Goal: Obtain resource: Download file/media

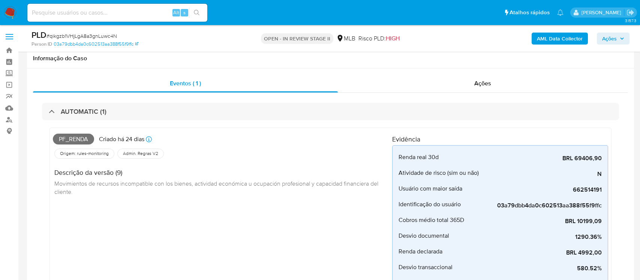
select select "10"
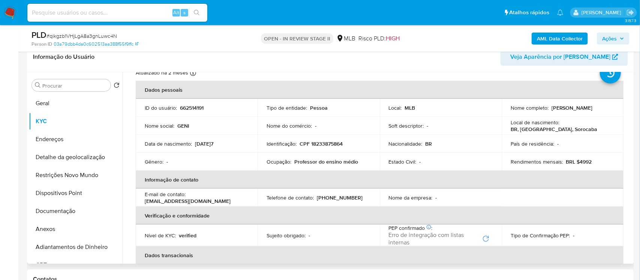
scroll to position [11, 0]
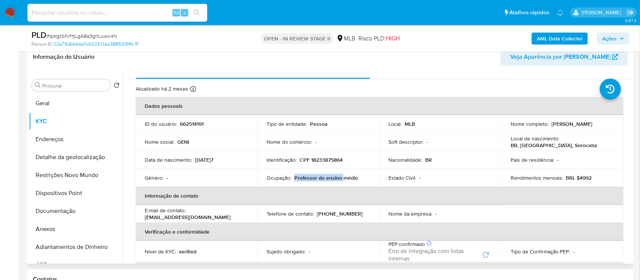
drag, startPoint x: 300, startPoint y: 178, endPoint x: 318, endPoint y: 176, distance: 18.0
click at [335, 176] on p "Professor do ensino médio" at bounding box center [326, 178] width 64 height 7
drag, startPoint x: 267, startPoint y: 176, endPoint x: 359, endPoint y: 175, distance: 92.2
click at [359, 175] on div "Ocupação : Professor do ensino médio" at bounding box center [318, 178] width 104 height 7
copy div "Ocupação : Professor do ensino médio"
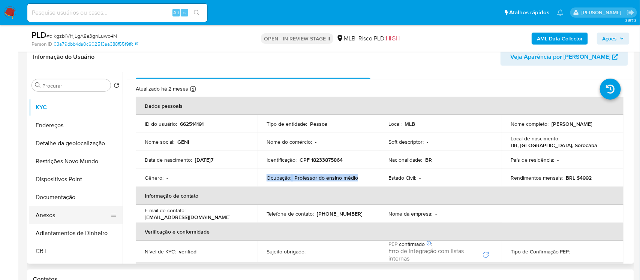
scroll to position [14, 0]
click at [63, 214] on button "Anexos" at bounding box center [73, 215] width 88 height 18
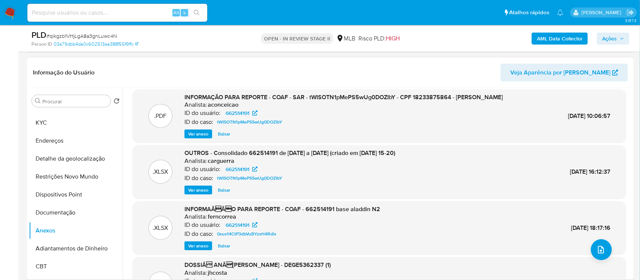
scroll to position [0, 0]
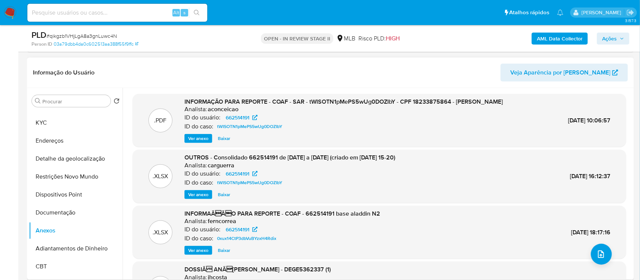
click at [191, 139] on span "Ver anexo" at bounding box center [198, 138] width 20 height 7
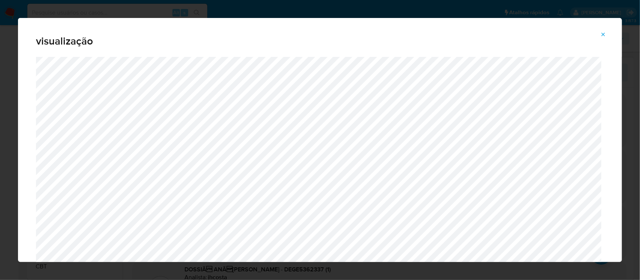
click at [601, 33] on icon "Attachment preview" at bounding box center [603, 34] width 6 height 6
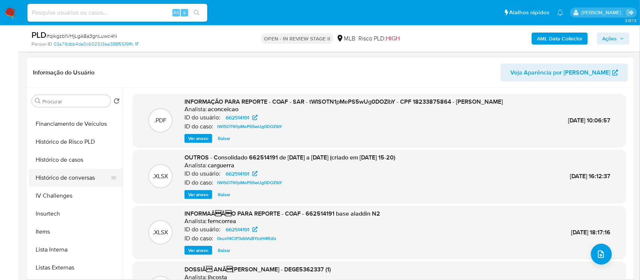
scroll to position [271, 0]
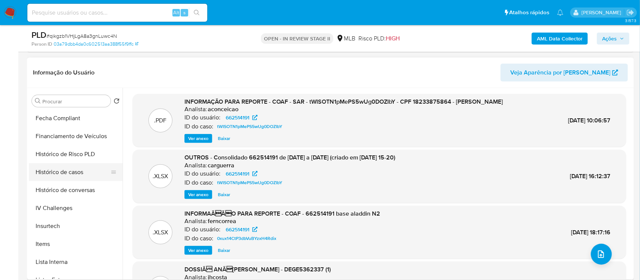
click at [73, 178] on button "Histórico de casos" at bounding box center [73, 172] width 88 height 18
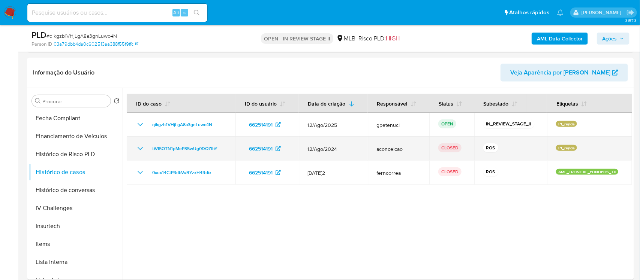
click at [487, 147] on p "ROS" at bounding box center [490, 148] width 15 height 9
click at [443, 149] on p "CLOSED" at bounding box center [449, 148] width 23 height 9
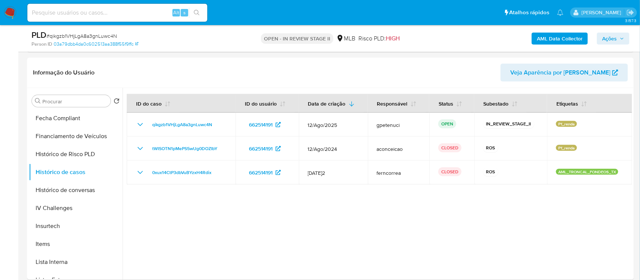
click at [606, 42] on span "Ações" at bounding box center [609, 39] width 15 height 12
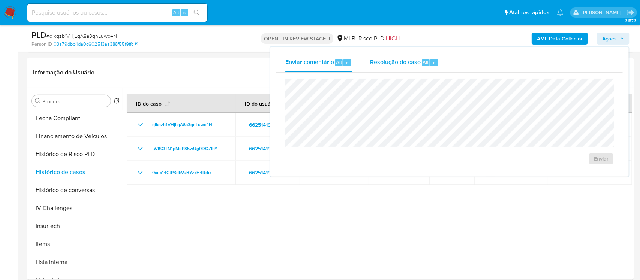
click at [425, 61] on span "Alt" at bounding box center [426, 62] width 6 height 7
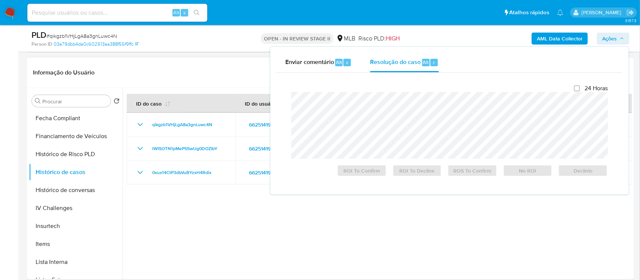
click at [457, 251] on div at bounding box center [377, 184] width 509 height 192
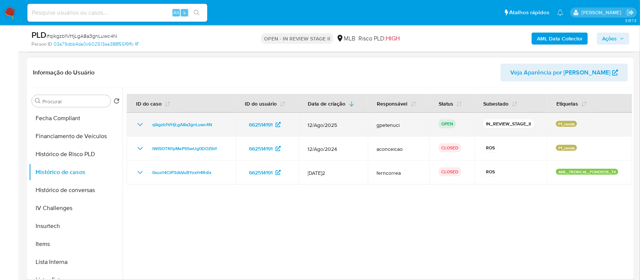
click at [314, 128] on span "12/Ago/2025" at bounding box center [333, 125] width 51 height 7
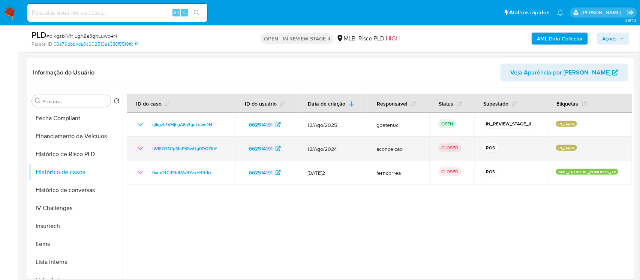
drag, startPoint x: 314, startPoint y: 150, endPoint x: 336, endPoint y: 150, distance: 21.7
click at [336, 150] on span "12/Ago/2024" at bounding box center [333, 149] width 51 height 7
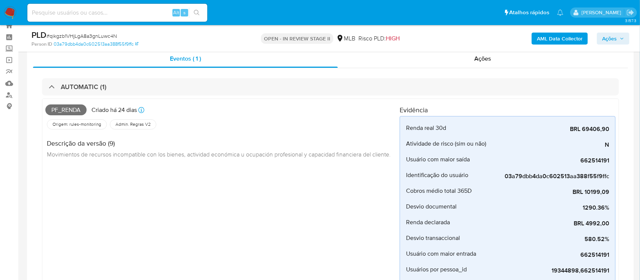
scroll to position [0, 0]
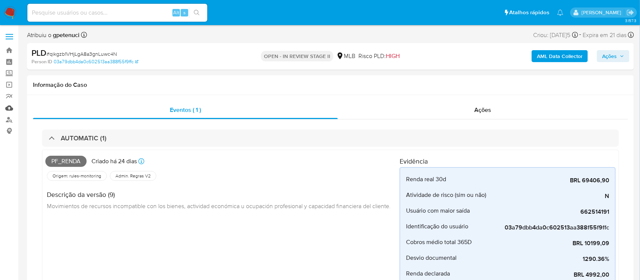
click at [7, 105] on link "Mulan" at bounding box center [44, 108] width 89 height 12
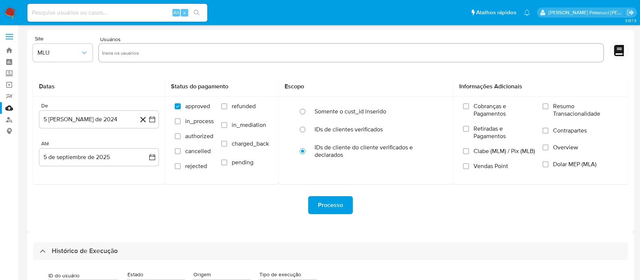
select select "10"
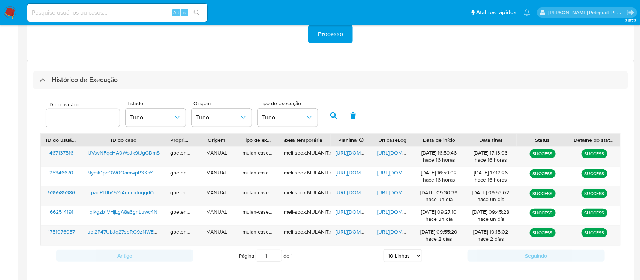
scroll to position [172, 0]
click at [101, 13] on input at bounding box center [117, 13] width 180 height 10
paste input "pauPITlbY5YrAuuqxtnqqdCc"
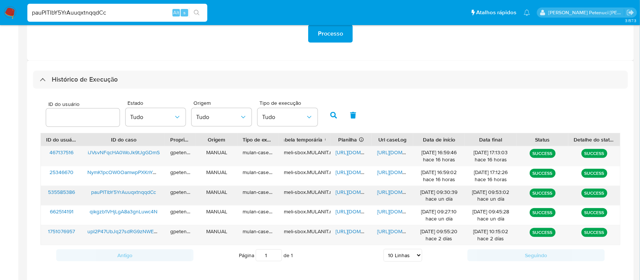
type input "pauPITlbY5YrAuuqxtnqqdCc"
click at [383, 189] on span "https://docs.google.com/document/d/1Q2JYIxreg4lYPR2qxjmHSt6KsVd8zAzU5PDDCYa9k2s…" at bounding box center [403, 191] width 52 height 7
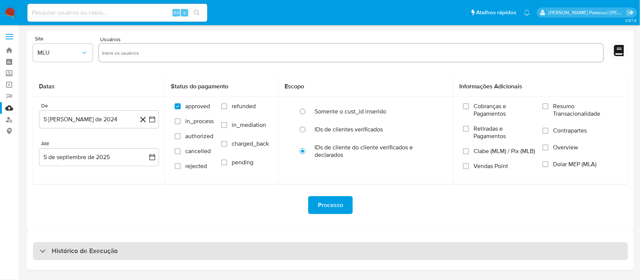
click at [60, 247] on h3 "Histórico de Execução" at bounding box center [85, 251] width 66 height 9
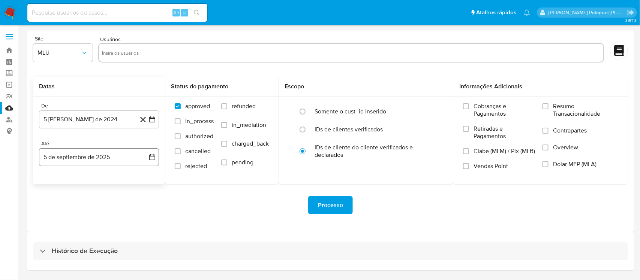
select select "10"
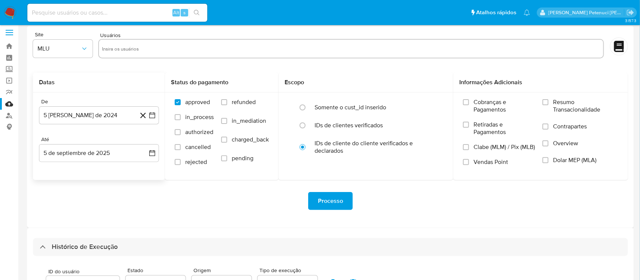
scroll to position [163, 0]
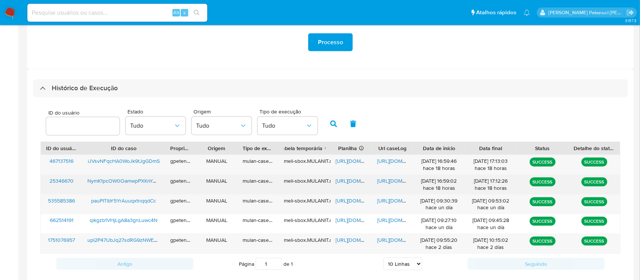
click at [108, 180] on span "NymK1pcOW0OamwpPXKnYAAzV" at bounding box center [126, 180] width 78 height 7
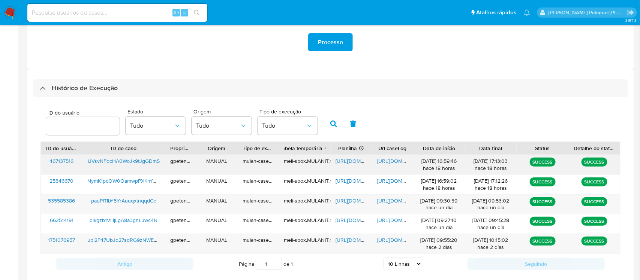
click at [155, 160] on span "iJVsvNFqcHA0WoJk9tJgGDmS" at bounding box center [124, 160] width 72 height 7
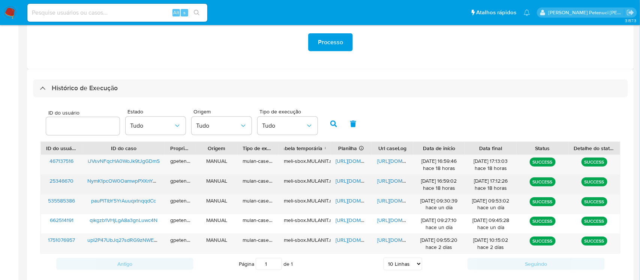
click at [341, 184] on span "https://docs.google.com/spreadsheets/d/1UQTclks3sRU01u10mUMsaQV7iTm3cgPF1c8JqDC…" at bounding box center [362, 180] width 52 height 7
click at [390, 183] on span "https://docs.google.com/document/d/1V-MM8jU176HSvNckSdkRLw8z3n0PIWE82ot6MvVUTKo…" at bounding box center [403, 180] width 52 height 7
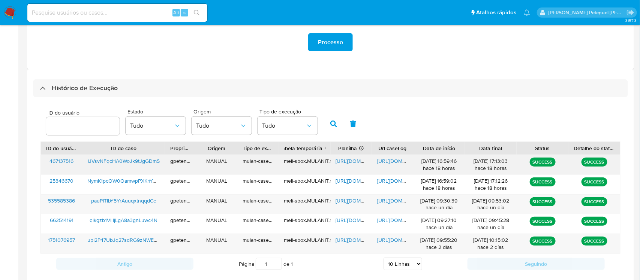
click at [135, 162] on span "iJVsvNFqcHA0WoJk9tJgGDmS" at bounding box center [124, 160] width 72 height 7
click at [156, 162] on span "iJVsvNFqcHA0WoJk9tJgGDmS" at bounding box center [124, 160] width 72 height 7
click at [353, 163] on span "https://docs.google.com/spreadsheets/d/1tasvv4CGCD3Pf4lzSu0psElp8B6cYLrCHIhaMHZ…" at bounding box center [362, 160] width 52 height 7
click at [390, 159] on span "https://docs.google.com/document/d/1Cl61j0cxLEDLbslTAHfJ6UeBzDVaw1CWAuO4xgl6Bo4…" at bounding box center [403, 160] width 52 height 7
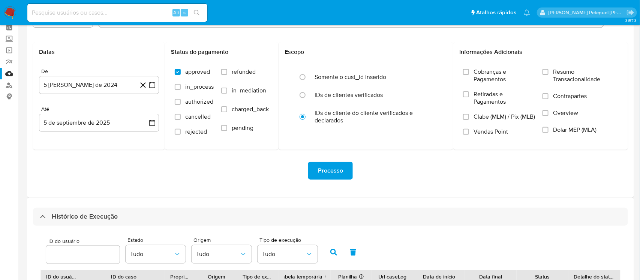
scroll to position [0, 0]
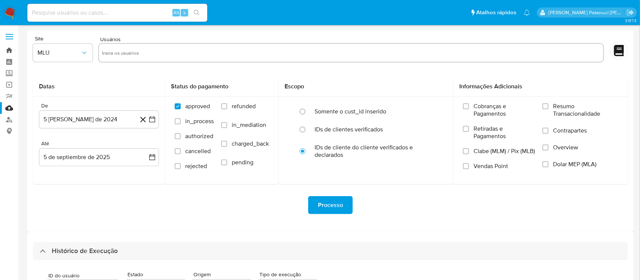
click at [6, 47] on link "Bandeja" at bounding box center [44, 51] width 89 height 12
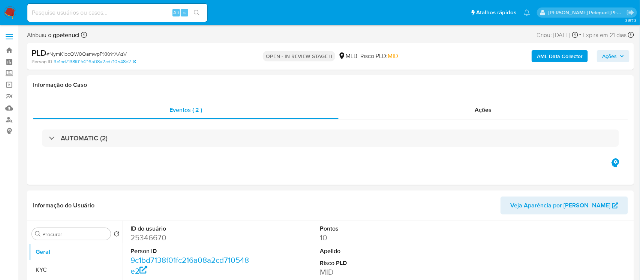
select select "10"
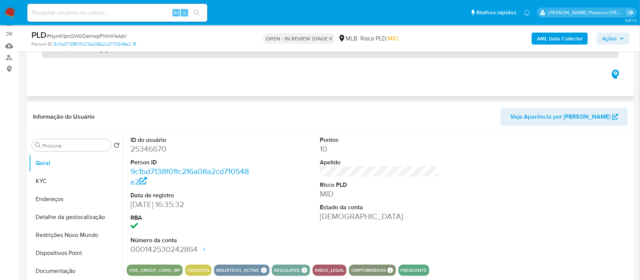
scroll to position [93, 0]
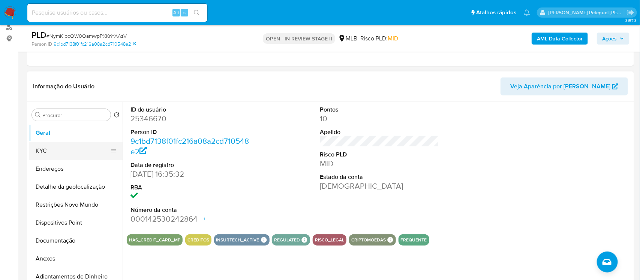
click at [52, 151] on button "KYC" at bounding box center [73, 151] width 88 height 18
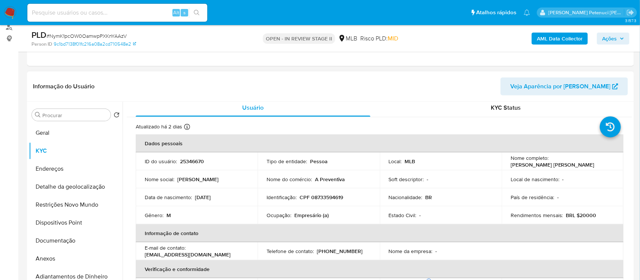
scroll to position [0, 0]
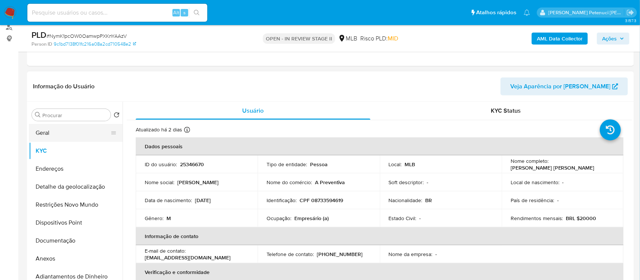
click at [50, 136] on button "Geral" at bounding box center [73, 133] width 88 height 18
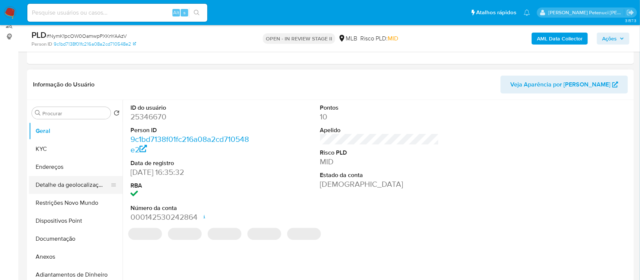
scroll to position [93, 0]
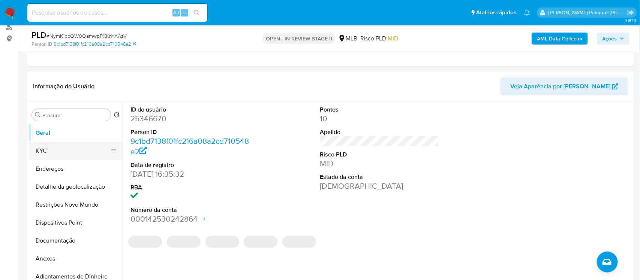
click at [45, 153] on button "KYC" at bounding box center [73, 151] width 88 height 18
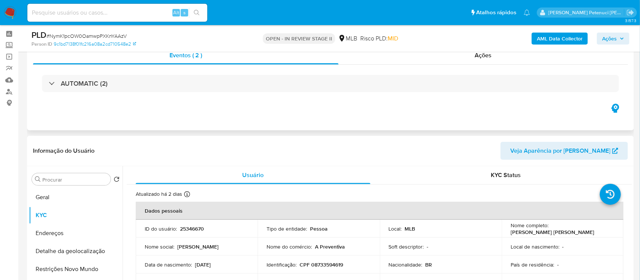
scroll to position [0, 0]
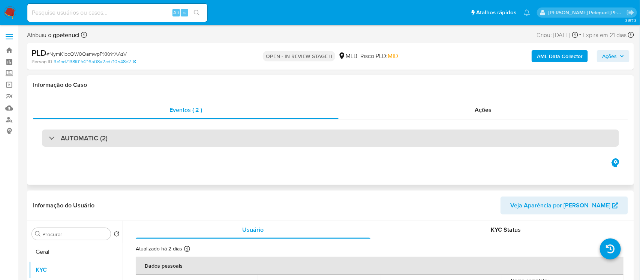
click at [87, 138] on h3 "AUTOMATIC (2)" at bounding box center [84, 138] width 47 height 8
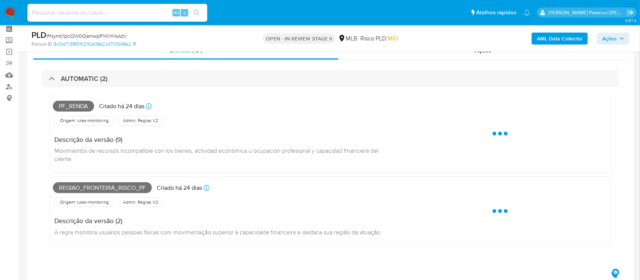
scroll to position [34, 0]
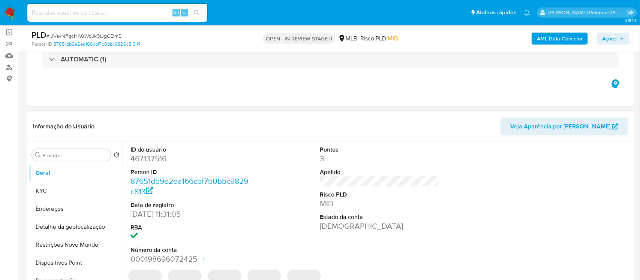
scroll to position [62, 0]
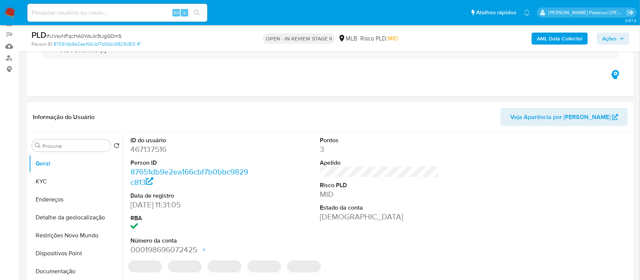
select select "10"
click at [81, 181] on button "KYC" at bounding box center [73, 182] width 88 height 18
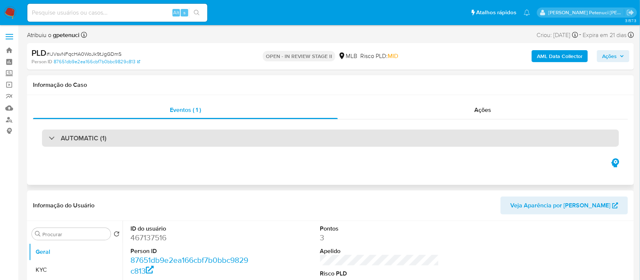
click at [87, 136] on h3 "AUTOMATIC (1)" at bounding box center [84, 138] width 46 height 8
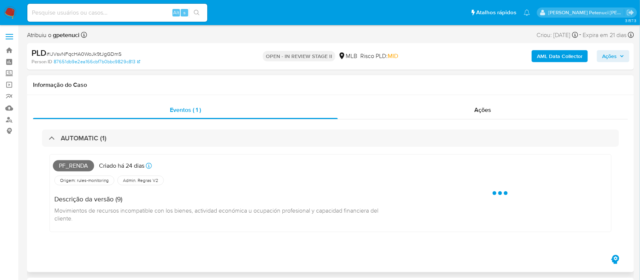
select select "10"
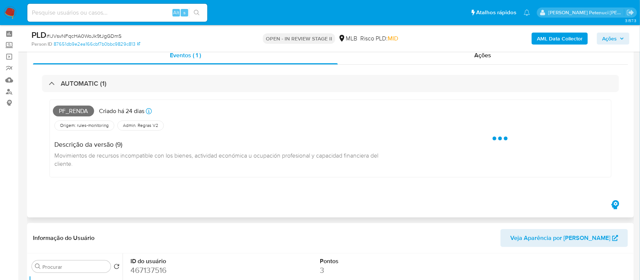
scroll to position [38, 0]
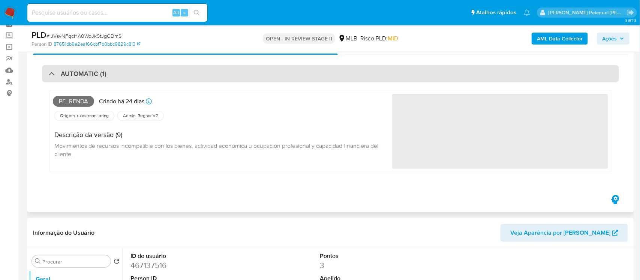
click at [106, 79] on div "AUTOMATIC (1)" at bounding box center [330, 73] width 577 height 17
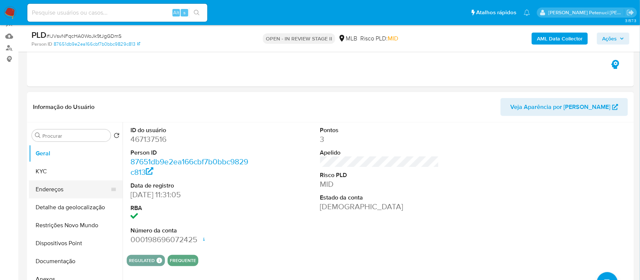
scroll to position [76, 0]
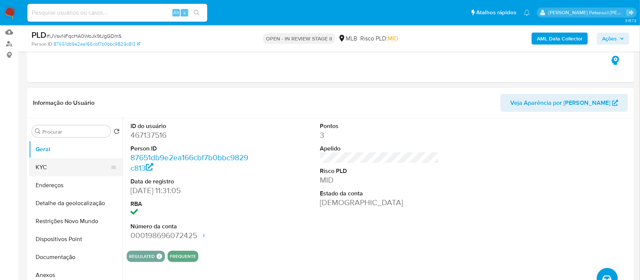
click at [50, 172] on button "KYC" at bounding box center [73, 168] width 88 height 18
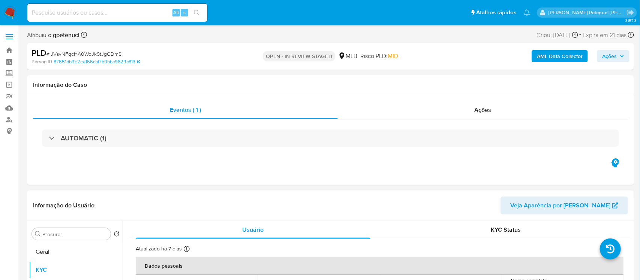
scroll to position [147, 0]
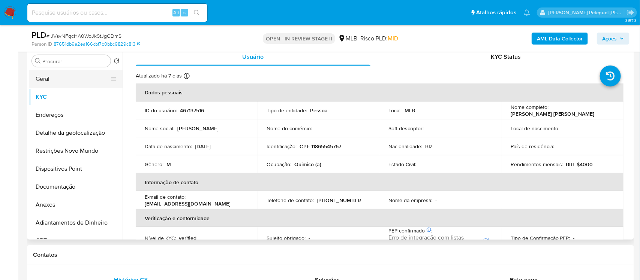
click at [70, 76] on button "Geral" at bounding box center [73, 79] width 88 height 18
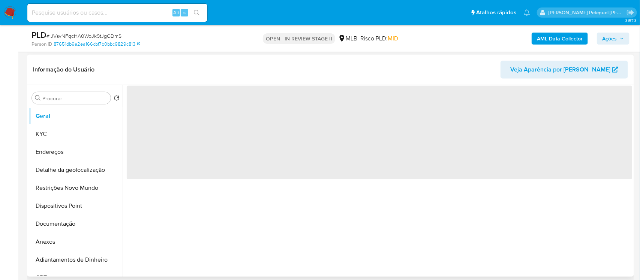
scroll to position [106, 0]
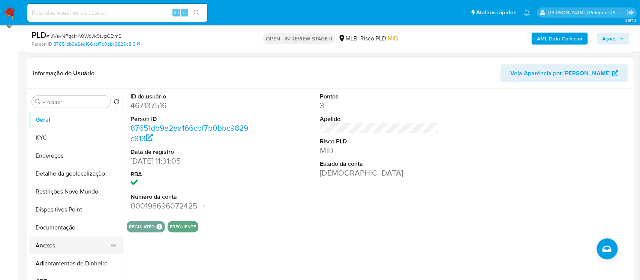
click at [65, 248] on button "Anexos" at bounding box center [73, 246] width 88 height 18
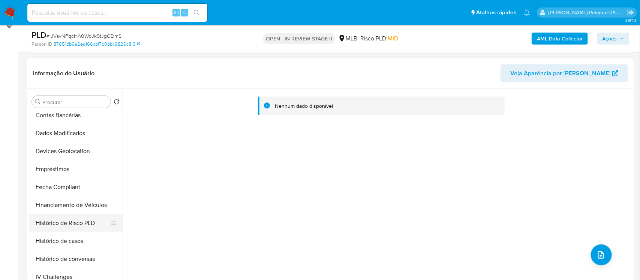
scroll to position [250, 0]
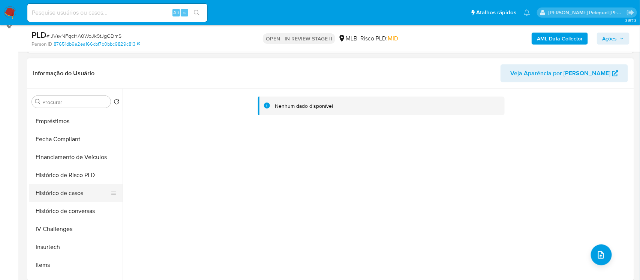
click at [63, 191] on button "Histórico de casos" at bounding box center [73, 193] width 88 height 18
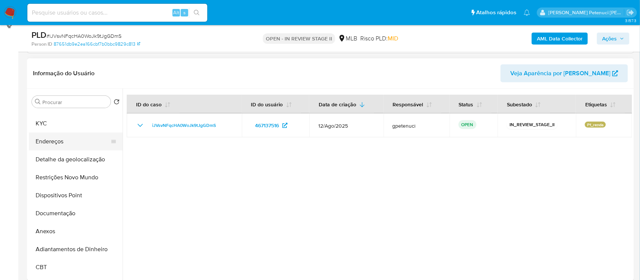
scroll to position [0, 0]
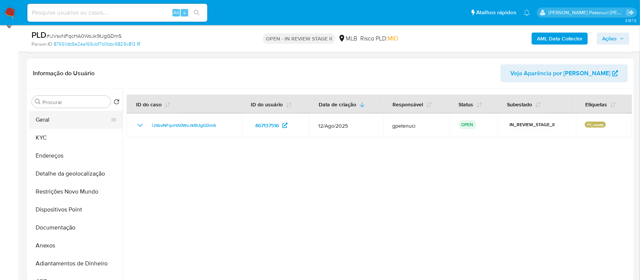
click at [74, 123] on button "Geral" at bounding box center [73, 120] width 88 height 18
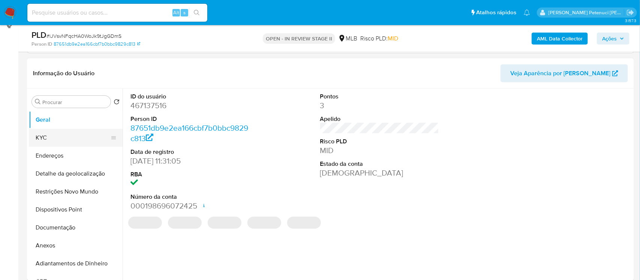
click at [58, 136] on button "KYC" at bounding box center [73, 138] width 88 height 18
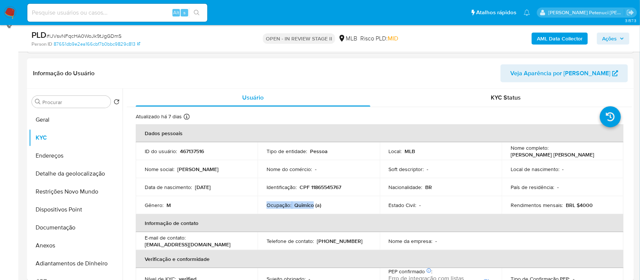
drag, startPoint x: 267, startPoint y: 204, endPoint x: 313, endPoint y: 206, distance: 46.1
click at [313, 206] on div "Ocupação : Quimico (a)" at bounding box center [318, 205] width 104 height 7
copy div "Ocupação : Quimico"
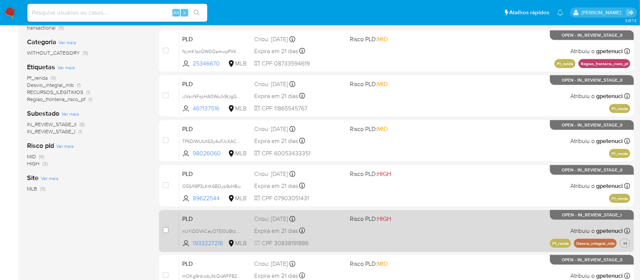
scroll to position [152, 0]
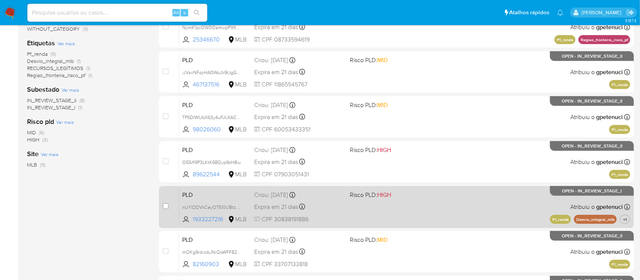
click at [432, 210] on div "PLD nUYIDDVkCeyOTEl0UBtzEbCu 1933227216 MLB Risco PLD: HIGH Criou: 12/08/2025 C…" at bounding box center [404, 207] width 451 height 38
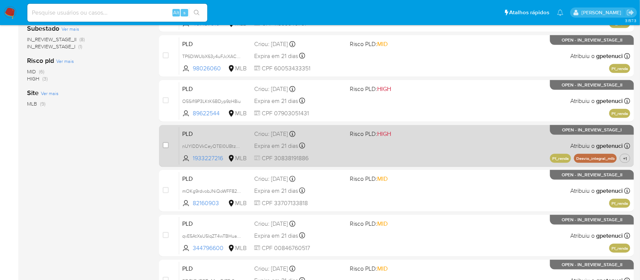
scroll to position [219, 0]
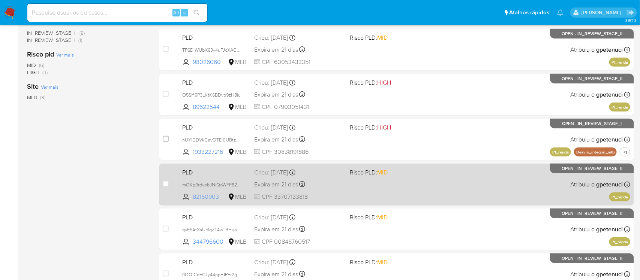
click at [197, 196] on span "82160903" at bounding box center [210, 197] width 34 height 8
click at [288, 170] on div "Criou: 12/08/2025 Criou: 12/08/2025 00:05:54" at bounding box center [299, 173] width 90 height 8
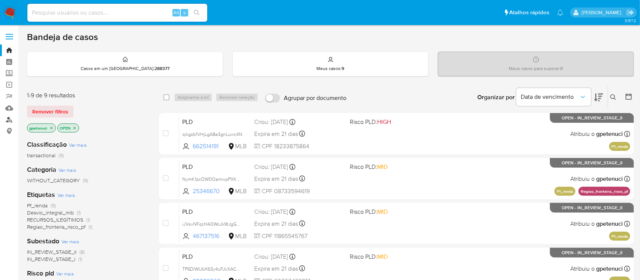
click at [12, 114] on link "Localizador de pessoas" at bounding box center [44, 120] width 89 height 12
click at [10, 109] on link "Mulan" at bounding box center [44, 108] width 89 height 12
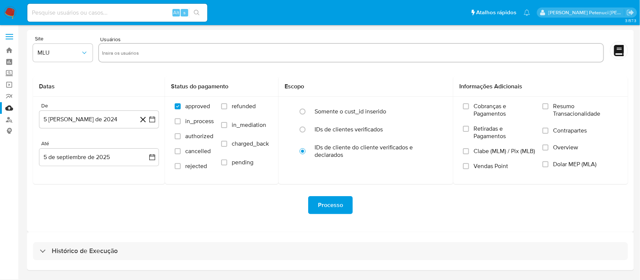
drag, startPoint x: 59, startPoint y: 257, endPoint x: 92, endPoint y: 206, distance: 60.3
click at [59, 256] on div "Histórico de Execução" at bounding box center [330, 251] width 595 height 18
select select "10"
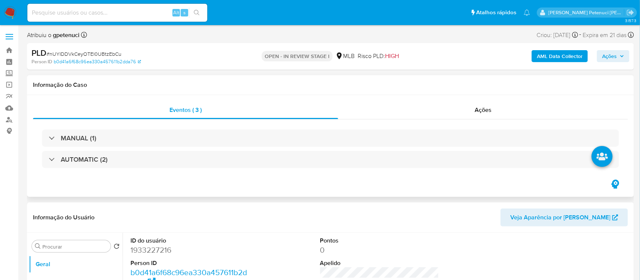
select select "10"
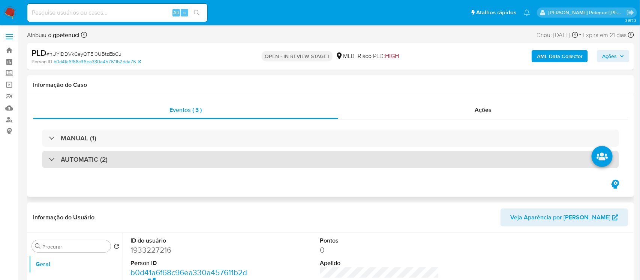
click at [53, 160] on div "AUTOMATIC (2)" at bounding box center [78, 160] width 59 height 8
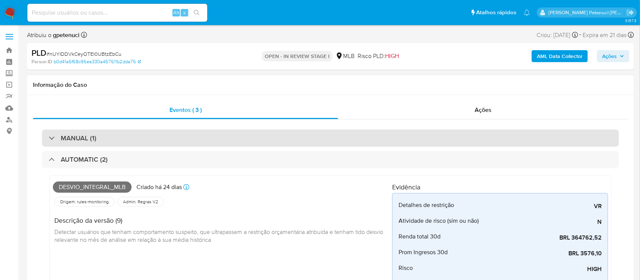
click at [137, 142] on div "MANUAL (1)" at bounding box center [330, 138] width 577 height 17
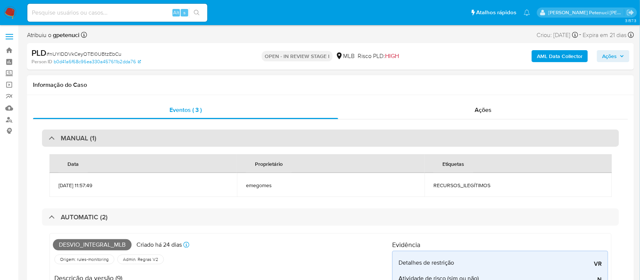
click at [137, 142] on div "MANUAL (1)" at bounding box center [330, 138] width 577 height 17
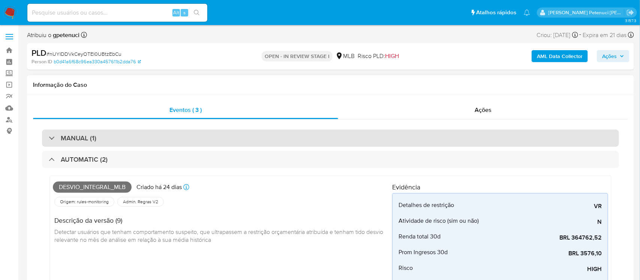
click at [136, 142] on div "MANUAL (1)" at bounding box center [330, 138] width 577 height 17
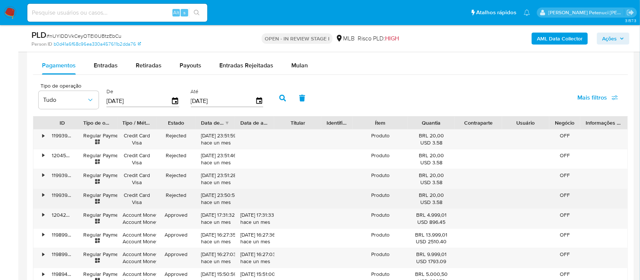
scroll to position [1295, 0]
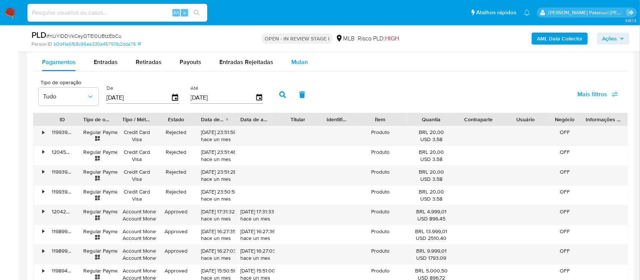
click at [298, 69] on div "Mulan" at bounding box center [299, 62] width 16 height 18
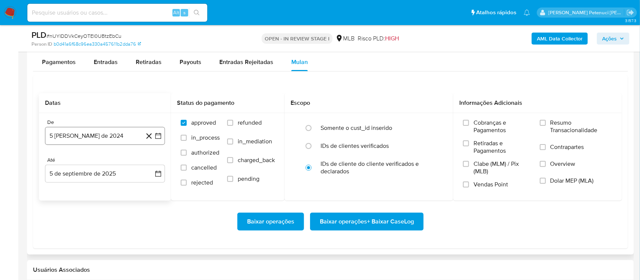
click at [92, 130] on button "5 [PERSON_NAME] de 2024" at bounding box center [105, 136] width 120 height 18
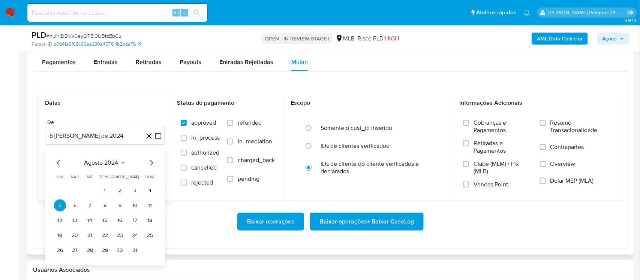
click at [88, 161] on span "agosto 2024" at bounding box center [101, 162] width 34 height 7
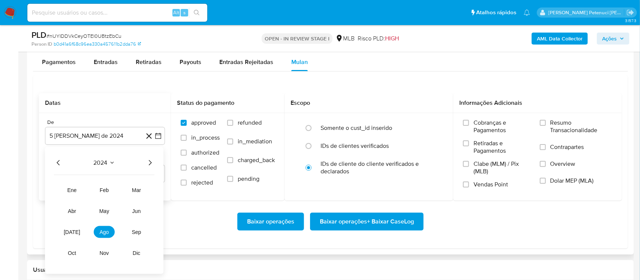
click at [152, 163] on icon "Año siguiente" at bounding box center [149, 163] width 9 height 9
click at [71, 232] on span "[DATE]" at bounding box center [72, 232] width 16 height 6
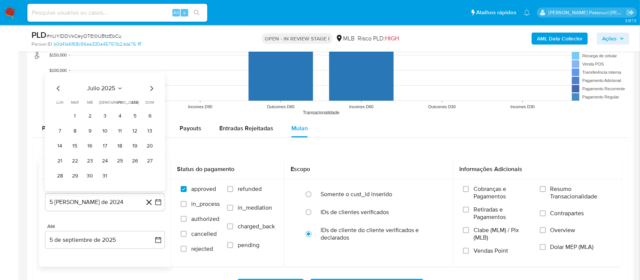
scroll to position [1230, 0]
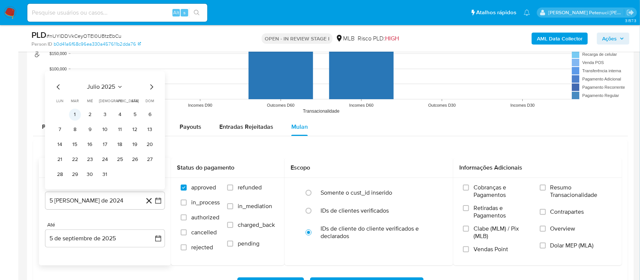
click at [71, 116] on button "1" at bounding box center [75, 115] width 12 height 12
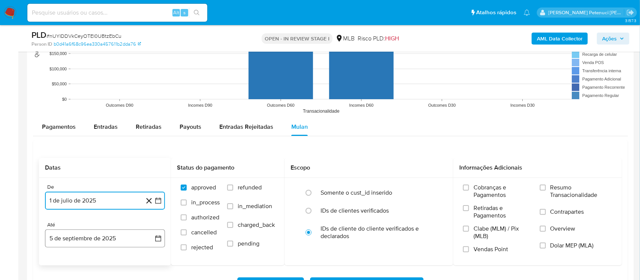
click at [96, 243] on button "5 de septiembre de 2025" at bounding box center [105, 239] width 120 height 18
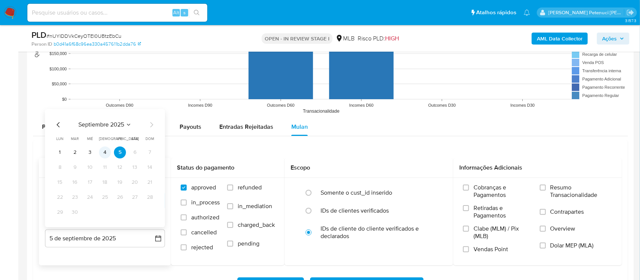
click at [106, 156] on button "4" at bounding box center [105, 153] width 12 height 12
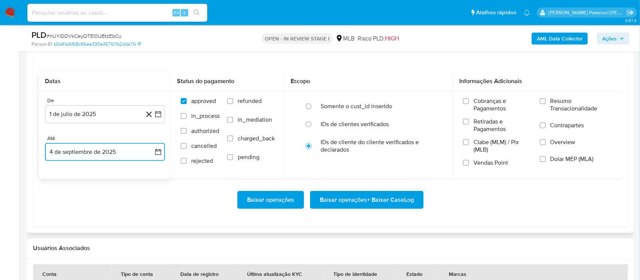
scroll to position [1331, 0]
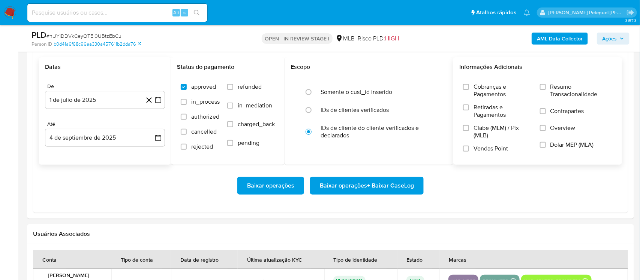
click at [556, 93] on span "Resumo Transacionalidade" at bounding box center [581, 90] width 62 height 15
click at [546, 90] on input "Resumo Transacionalidade" at bounding box center [543, 87] width 6 height 6
click at [348, 185] on span "Baixar operações + Baixar CaseLog" at bounding box center [367, 186] width 94 height 16
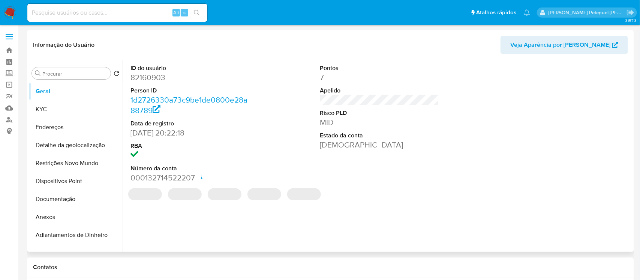
select select "10"
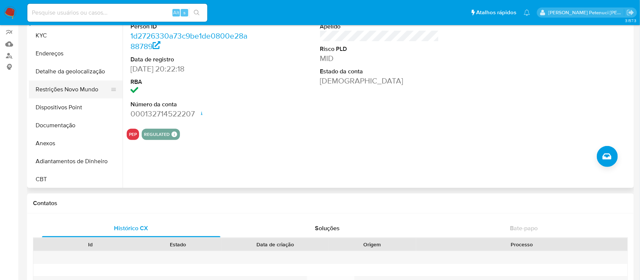
scroll to position [59, 0]
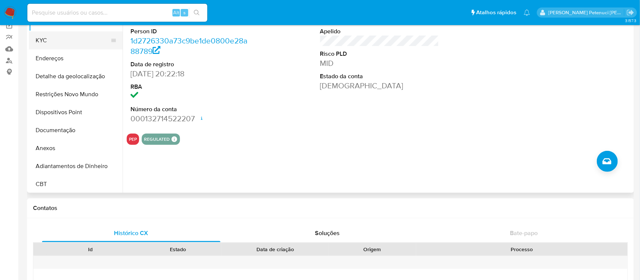
click at [71, 39] on button "KYC" at bounding box center [73, 40] width 88 height 18
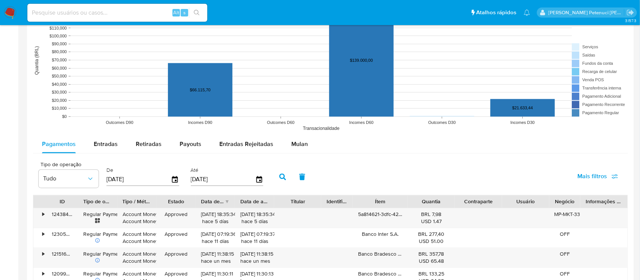
scroll to position [688, 0]
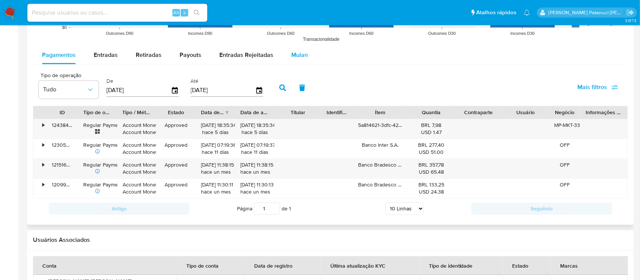
click at [298, 58] on span "Mulan" at bounding box center [299, 55] width 16 height 9
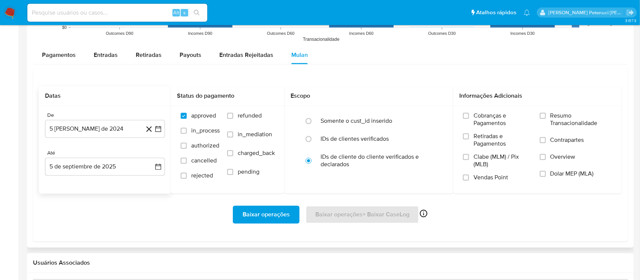
click at [147, 131] on icon at bounding box center [148, 128] width 9 height 9
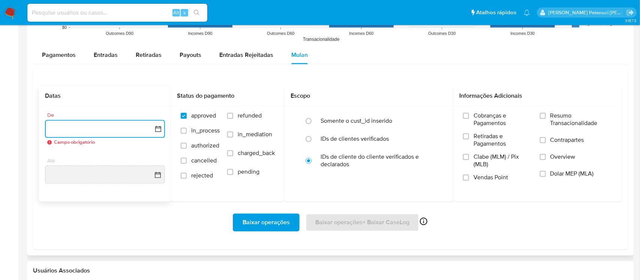
click at [94, 133] on button "button" at bounding box center [105, 129] width 120 height 18
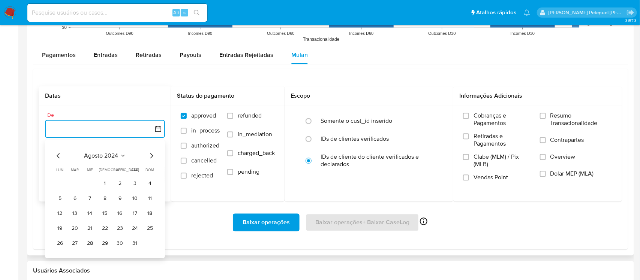
click at [102, 156] on span "agosto 2024" at bounding box center [101, 155] width 34 height 7
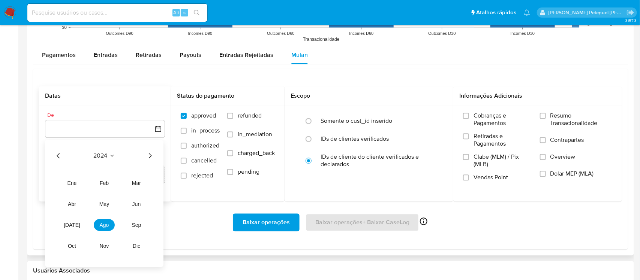
click at [152, 155] on icon "Año siguiente" at bounding box center [149, 155] width 9 height 9
click at [64, 226] on button "[DATE]" at bounding box center [71, 225] width 21 height 12
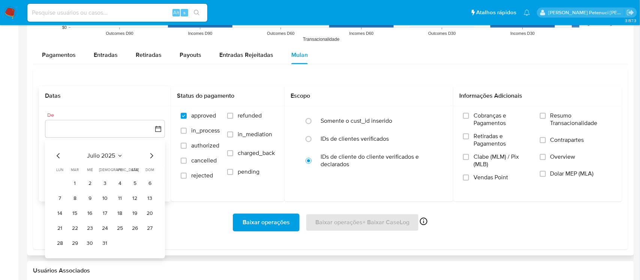
click at [72, 184] on button "1" at bounding box center [75, 184] width 12 height 12
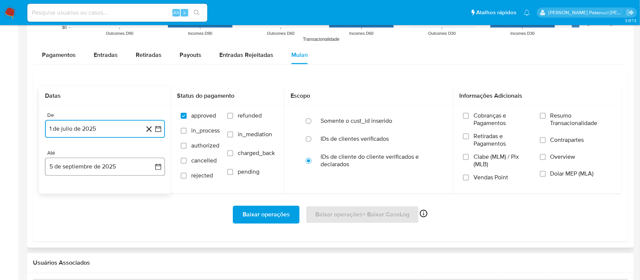
click at [130, 164] on button "5 de septiembre de 2025" at bounding box center [105, 167] width 120 height 18
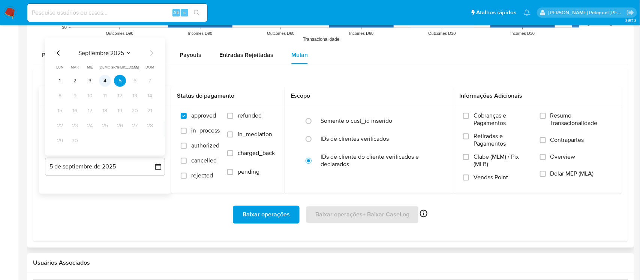
click at [107, 83] on button "4" at bounding box center [105, 81] width 12 height 12
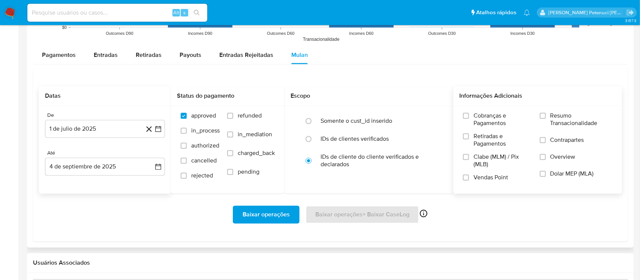
click at [556, 116] on span "Resumo Transacionalidade" at bounding box center [581, 119] width 62 height 15
click at [546, 116] on input "Resumo Transacionalidade" at bounding box center [543, 116] width 6 height 6
click at [159, 217] on div "Baixar operações Baixar operações + Baixar CaseLog Ativado apenas para casos" at bounding box center [330, 215] width 583 height 18
click at [420, 217] on icon at bounding box center [423, 213] width 9 height 9
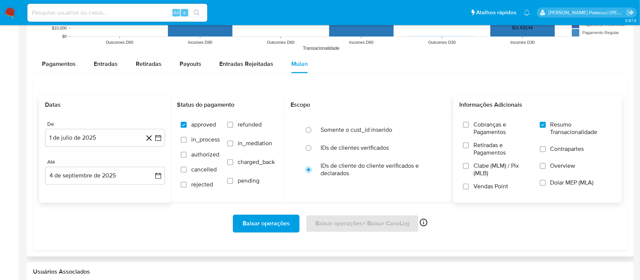
scroll to position [679, 0]
click at [212, 217] on div "Baixar operações Baixar operações + Baixar CaseLog Ativado apenas para casos" at bounding box center [330, 224] width 583 height 18
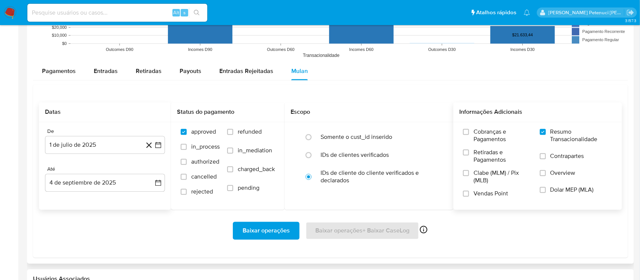
scroll to position [658, 0]
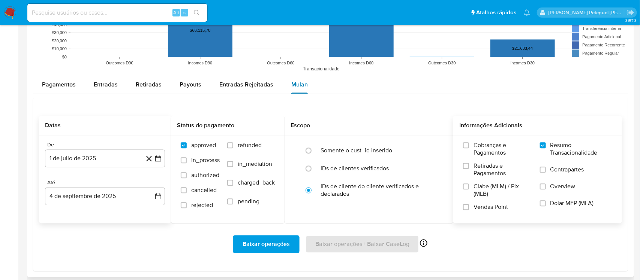
click at [304, 88] on span "Mulan" at bounding box center [299, 84] width 16 height 9
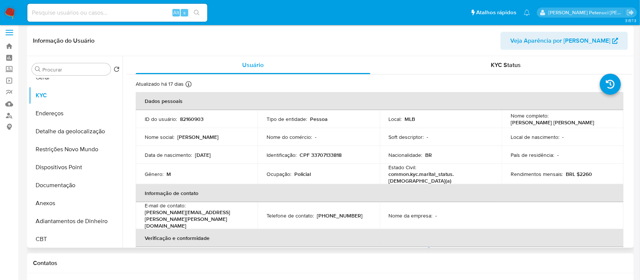
scroll to position [0, 0]
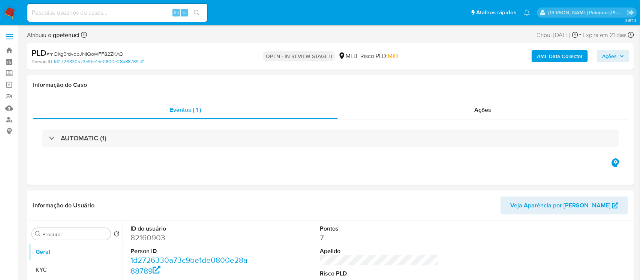
select select "10"
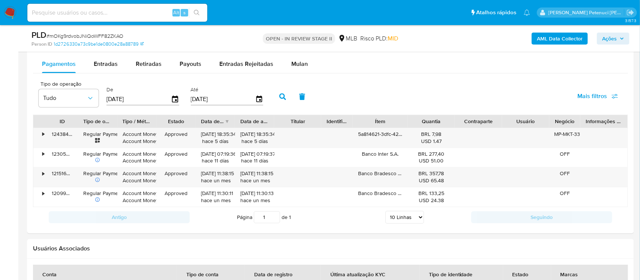
scroll to position [831, 0]
click at [293, 62] on span "Mulan" at bounding box center [299, 64] width 16 height 9
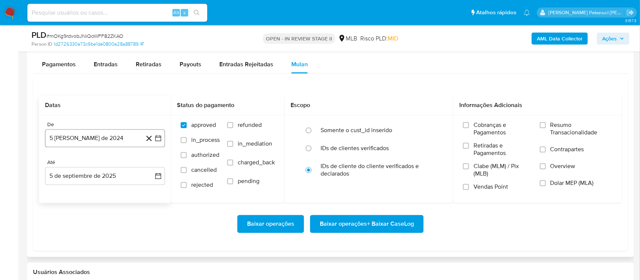
click at [82, 136] on button "5 [PERSON_NAME] de 2024" at bounding box center [105, 138] width 120 height 18
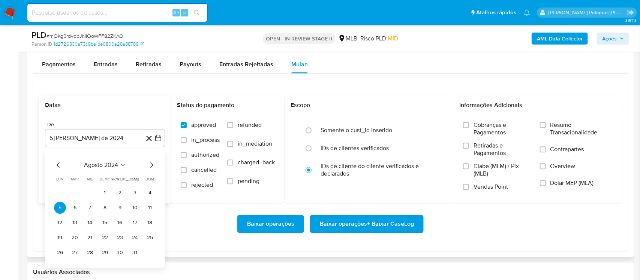
click at [98, 166] on span "agosto 2024" at bounding box center [101, 164] width 34 height 7
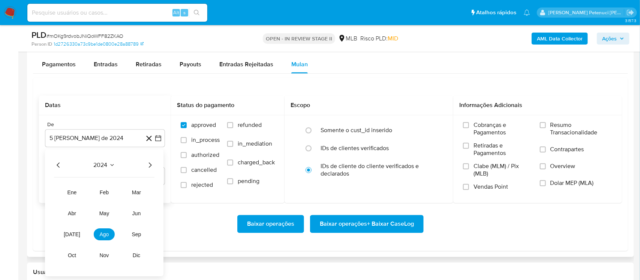
click at [152, 169] on icon "Año siguiente" at bounding box center [149, 164] width 9 height 9
click at [73, 232] on span "[DATE]" at bounding box center [72, 234] width 16 height 6
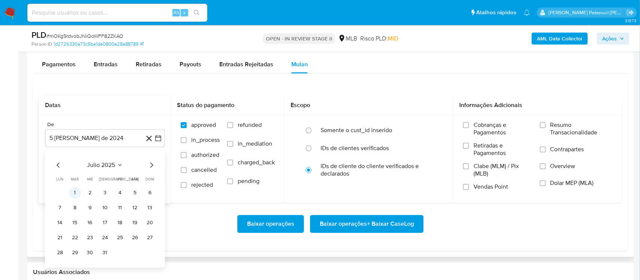
click at [76, 195] on button "1" at bounding box center [75, 193] width 12 height 12
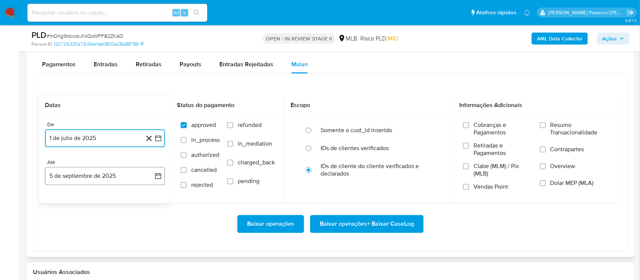
click at [128, 176] on button "5 de septiembre de 2025" at bounding box center [105, 176] width 120 height 18
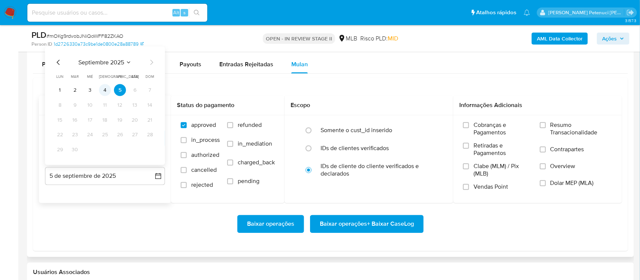
click at [105, 90] on button "4" at bounding box center [105, 90] width 12 height 12
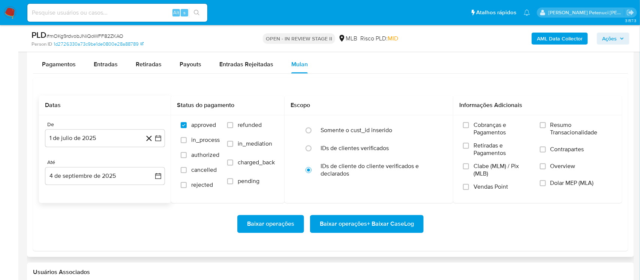
click at [70, 211] on div "Baixar operações Baixar operações + Baixar CaseLog" at bounding box center [330, 224] width 583 height 42
click at [565, 124] on span "Resumo Transacionalidade" at bounding box center [581, 128] width 62 height 15
click at [546, 124] on input "Resumo Transacionalidade" at bounding box center [543, 125] width 6 height 6
click at [363, 230] on span "Baixar operações + Baixar CaseLog" at bounding box center [367, 224] width 94 height 16
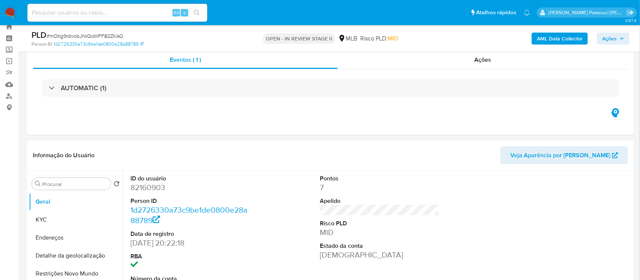
scroll to position [54, 0]
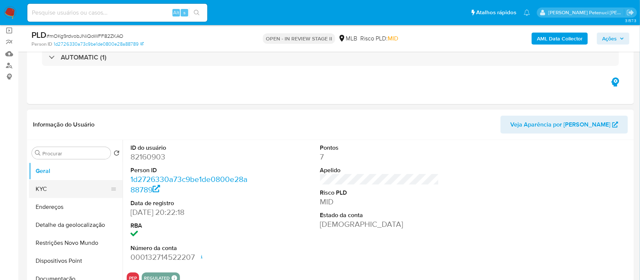
click at [31, 192] on button "KYC" at bounding box center [73, 189] width 88 height 18
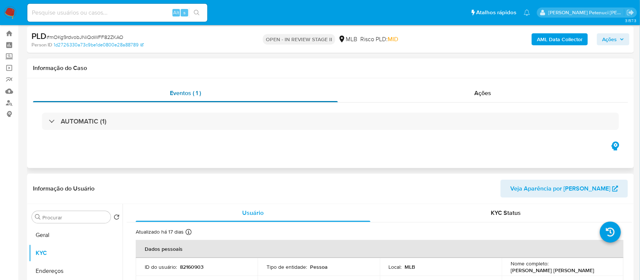
scroll to position [0, 0]
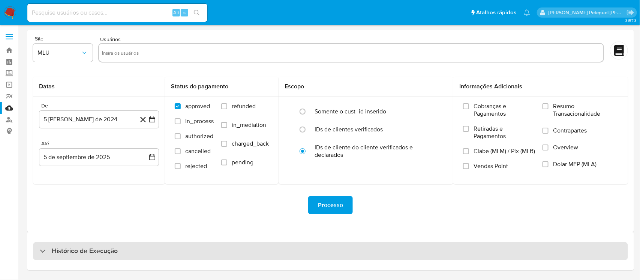
click at [55, 251] on h3 "Histórico de Execução" at bounding box center [85, 251] width 66 height 9
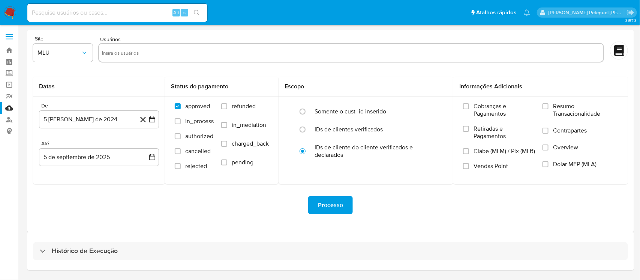
select select "10"
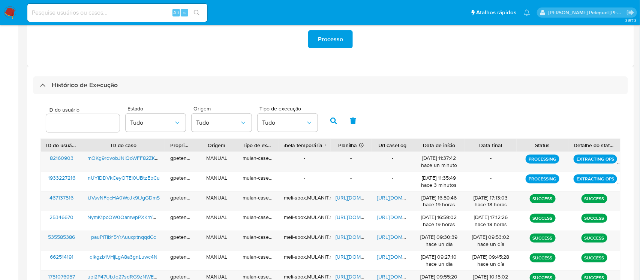
scroll to position [218, 0]
